Goal: Task Accomplishment & Management: Manage account settings

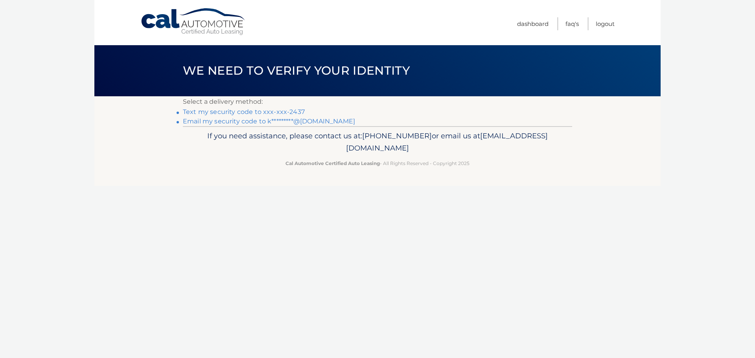
click at [264, 110] on link "Text my security code to xxx-xxx-2437" at bounding box center [244, 111] width 122 height 7
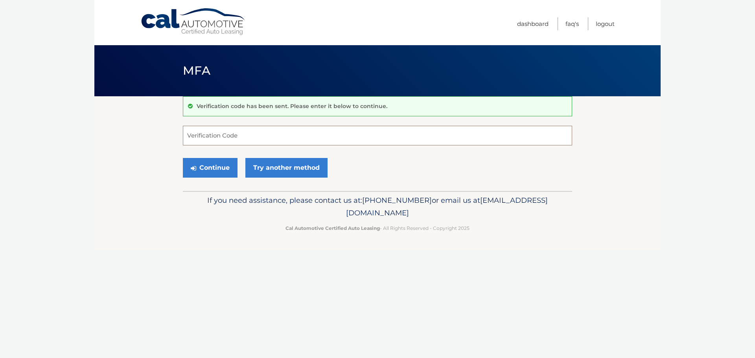
click at [200, 136] on input "Verification Code" at bounding box center [377, 136] width 389 height 20
type input "658909"
click at [212, 171] on button "Continue" at bounding box center [210, 168] width 55 height 20
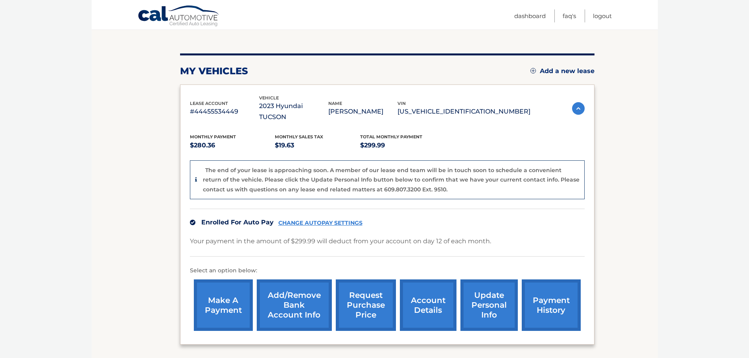
scroll to position [137, 0]
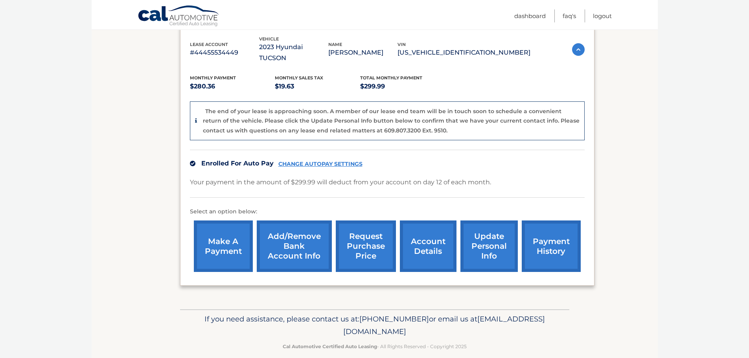
click at [291, 239] on link "Add/Remove bank account info" at bounding box center [294, 247] width 75 height 52
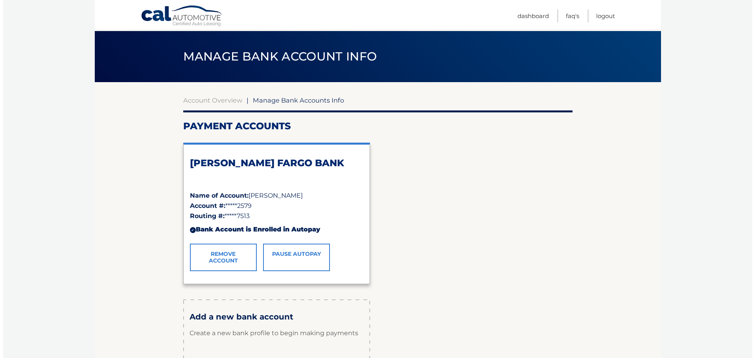
scroll to position [39, 0]
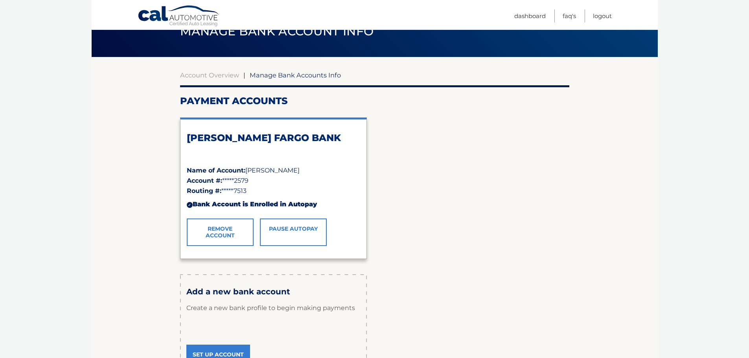
click at [212, 230] on link "Remove Account" at bounding box center [220, 233] width 67 height 28
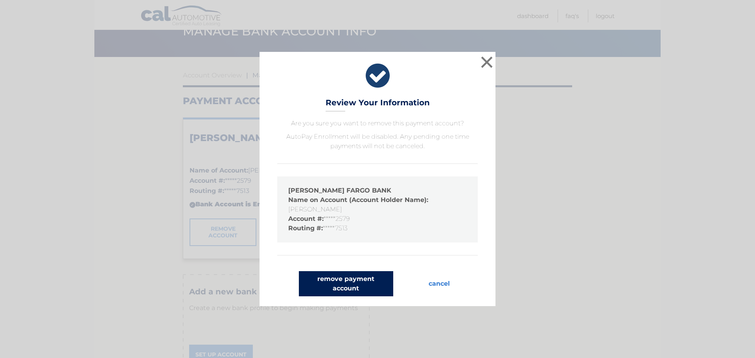
click at [348, 282] on button "remove payment account" at bounding box center [346, 283] width 94 height 25
click at [350, 284] on button "remove payment account" at bounding box center [346, 283] width 94 height 25
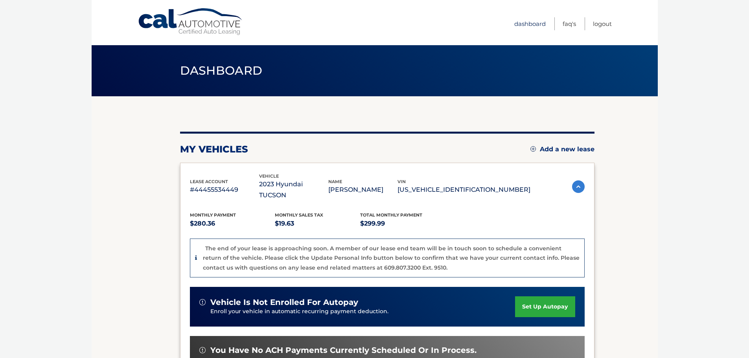
click at [531, 24] on link "Dashboard" at bounding box center [529, 23] width 31 height 13
click at [604, 23] on link "Logout" at bounding box center [602, 23] width 19 height 13
